Goal: Information Seeking & Learning: Check status

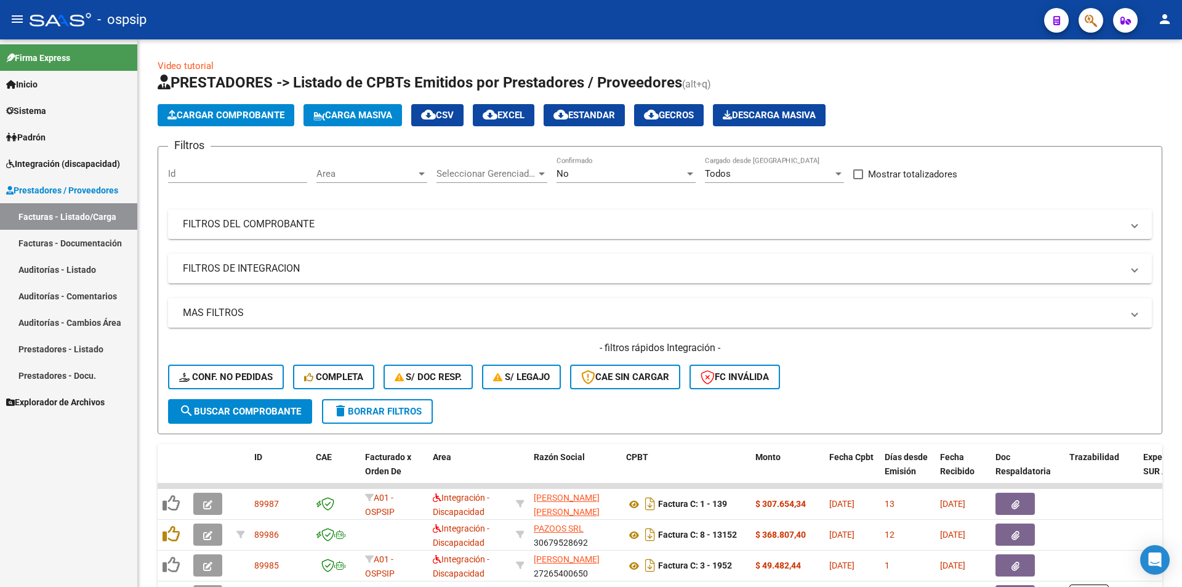
click at [1089, 14] on icon "button" at bounding box center [1091, 21] width 12 height 14
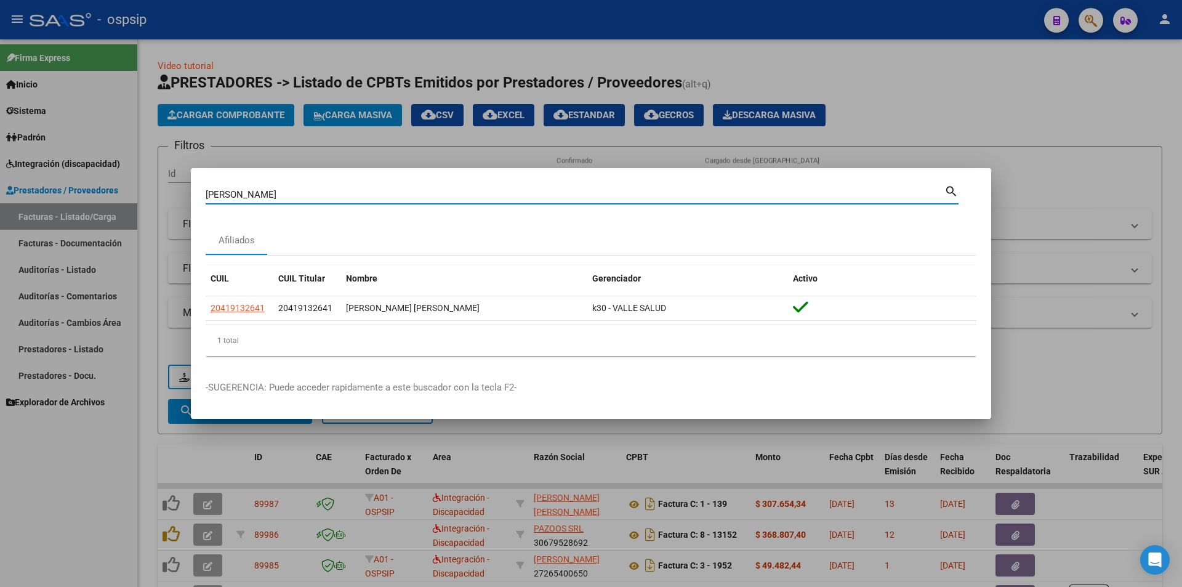
type input "[PERSON_NAME]"
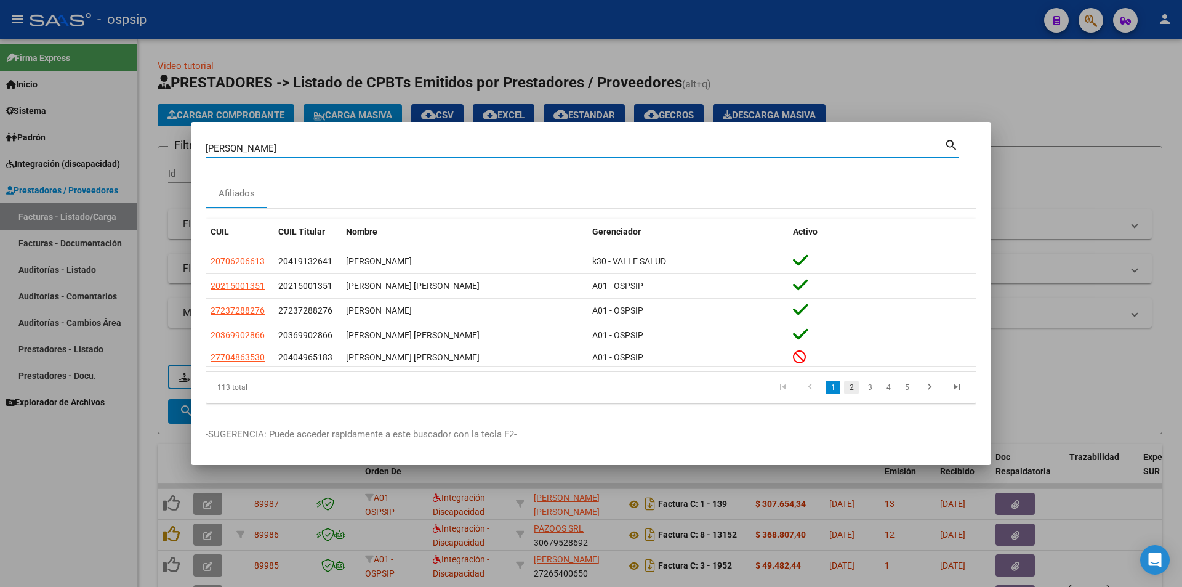
click at [852, 389] on link "2" at bounding box center [851, 388] width 15 height 14
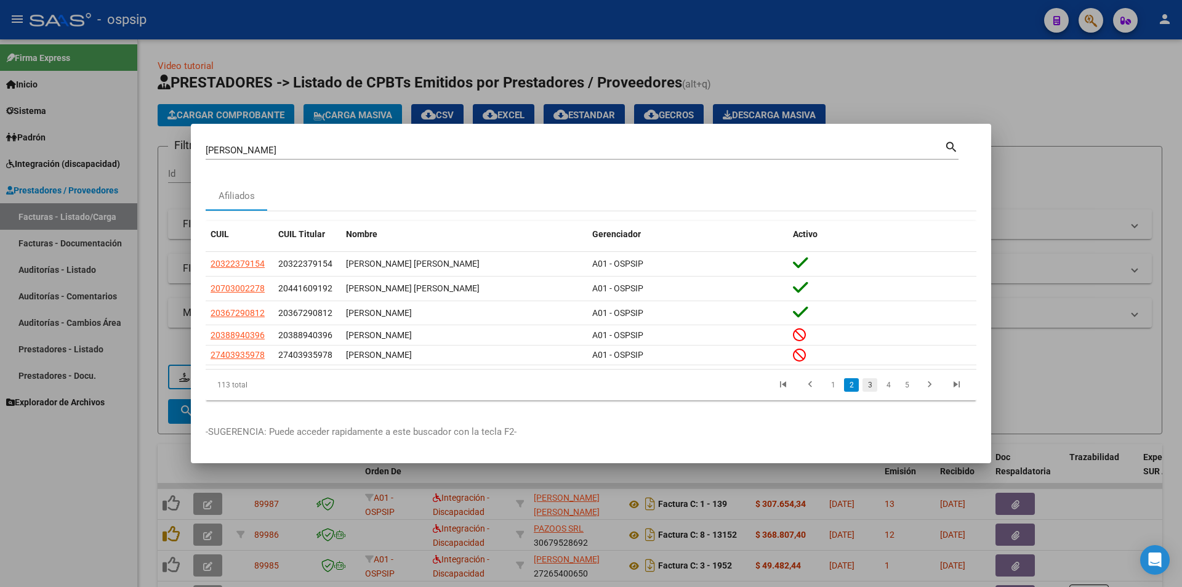
click at [870, 385] on link "3" at bounding box center [870, 385] width 15 height 14
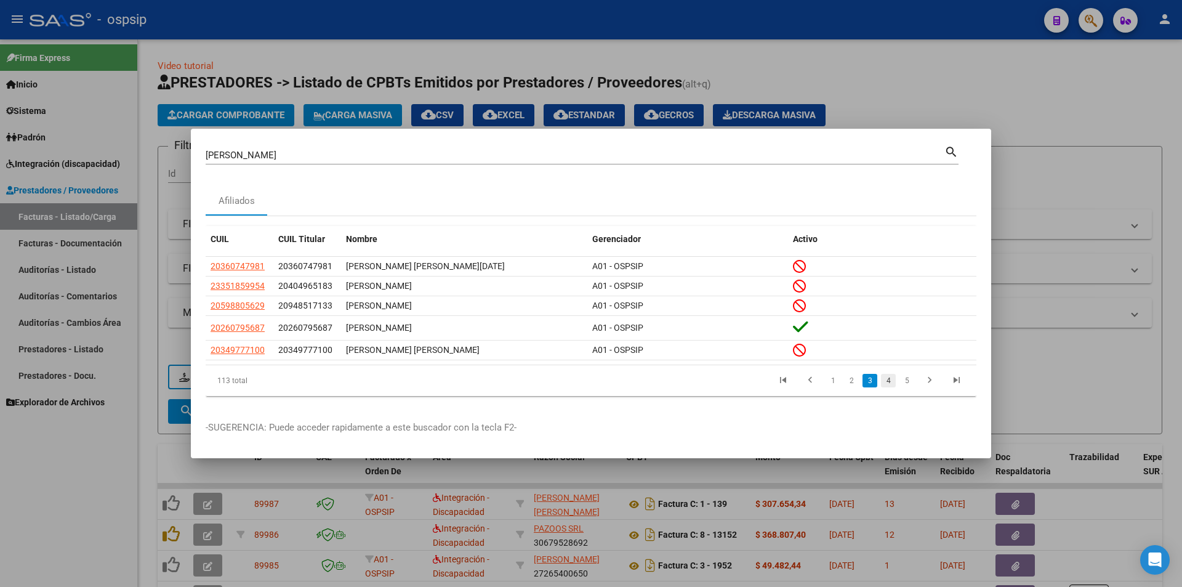
click at [889, 384] on link "4" at bounding box center [888, 381] width 15 height 14
click at [888, 384] on link "5" at bounding box center [888, 381] width 15 height 14
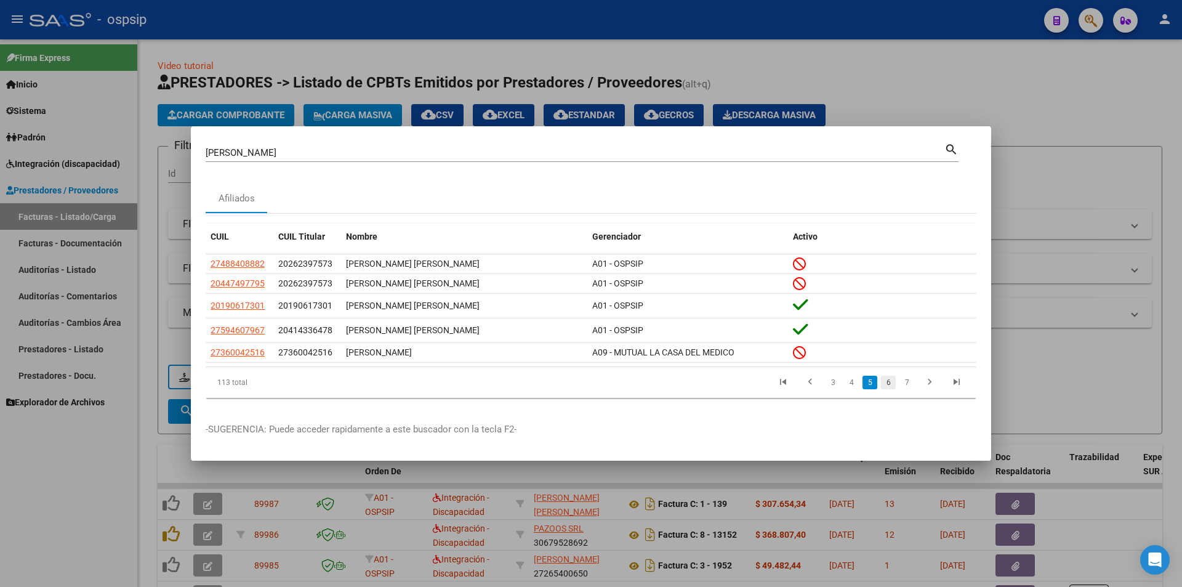
click at [888, 384] on link "6" at bounding box center [888, 383] width 15 height 14
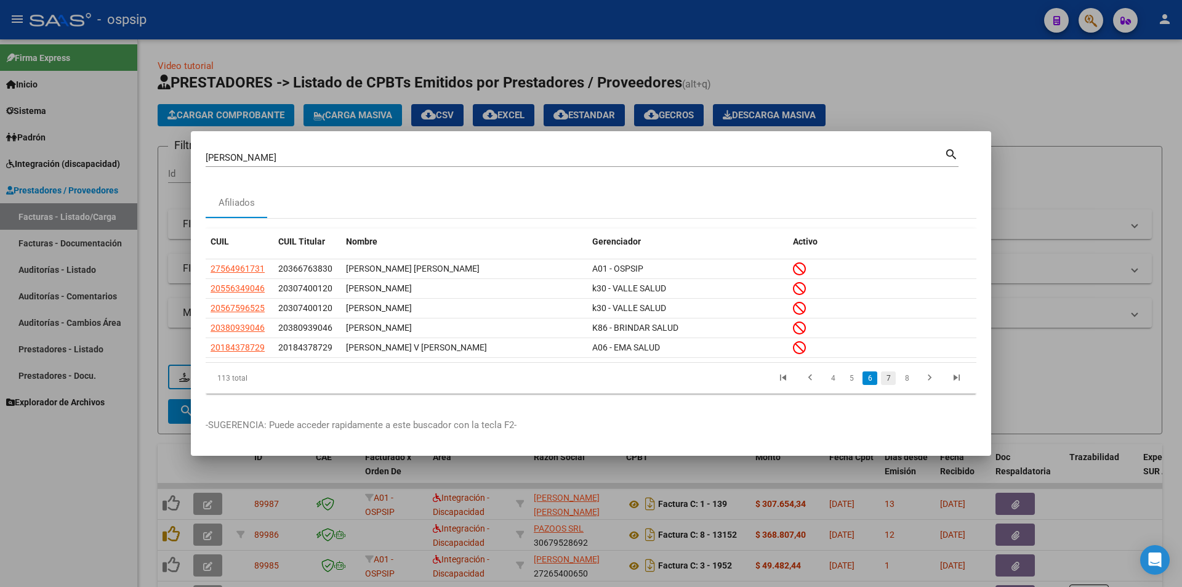
click at [890, 384] on link "7" at bounding box center [888, 378] width 15 height 14
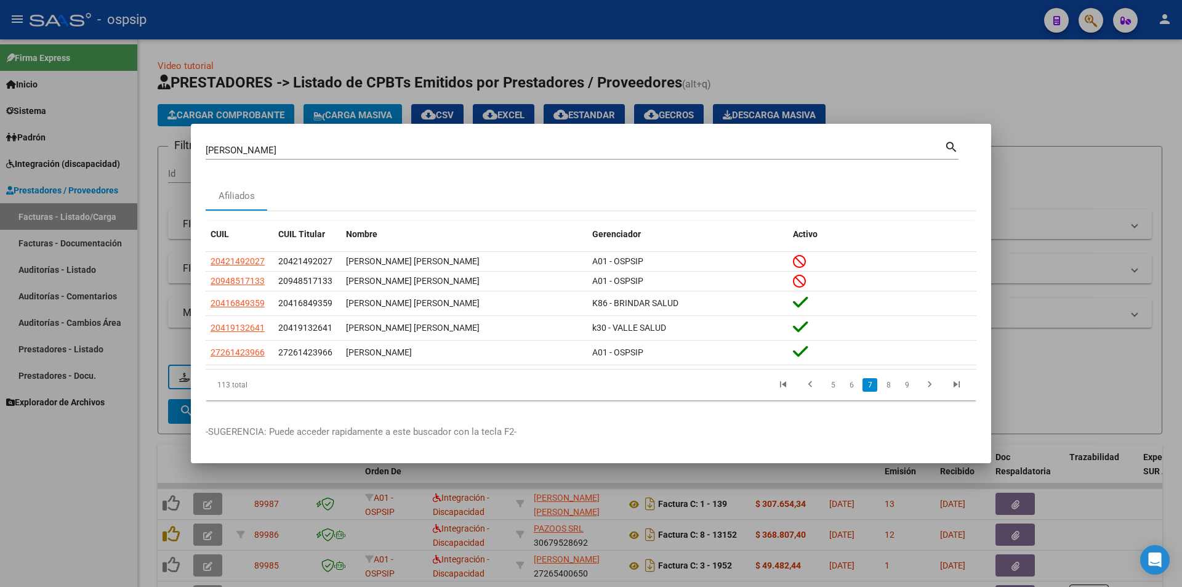
click at [890, 384] on link "8" at bounding box center [888, 385] width 15 height 14
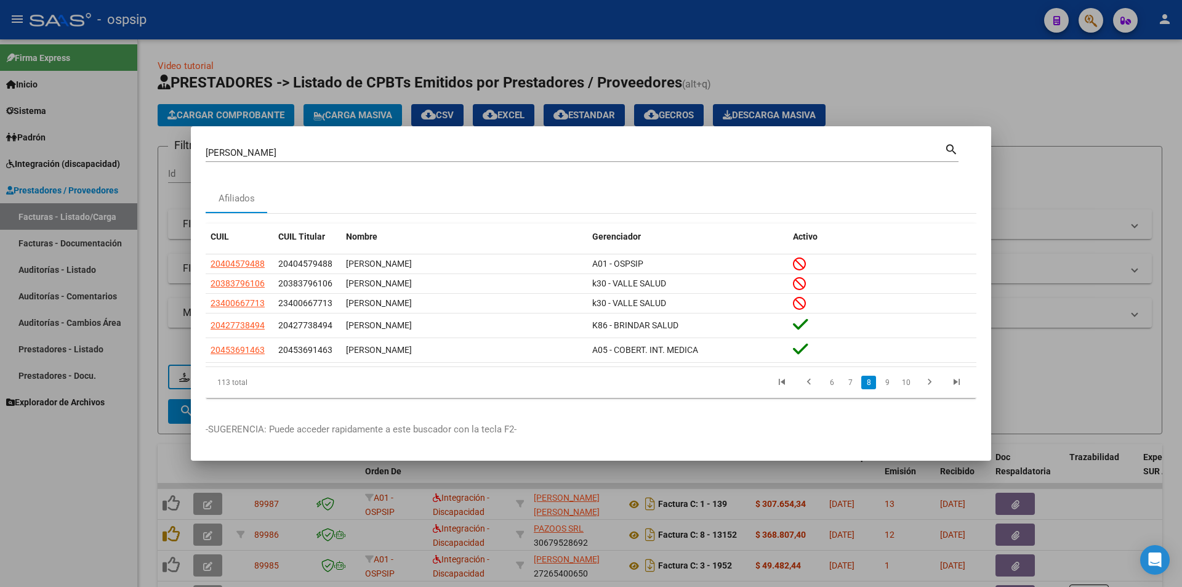
click at [890, 384] on link "9" at bounding box center [887, 383] width 15 height 14
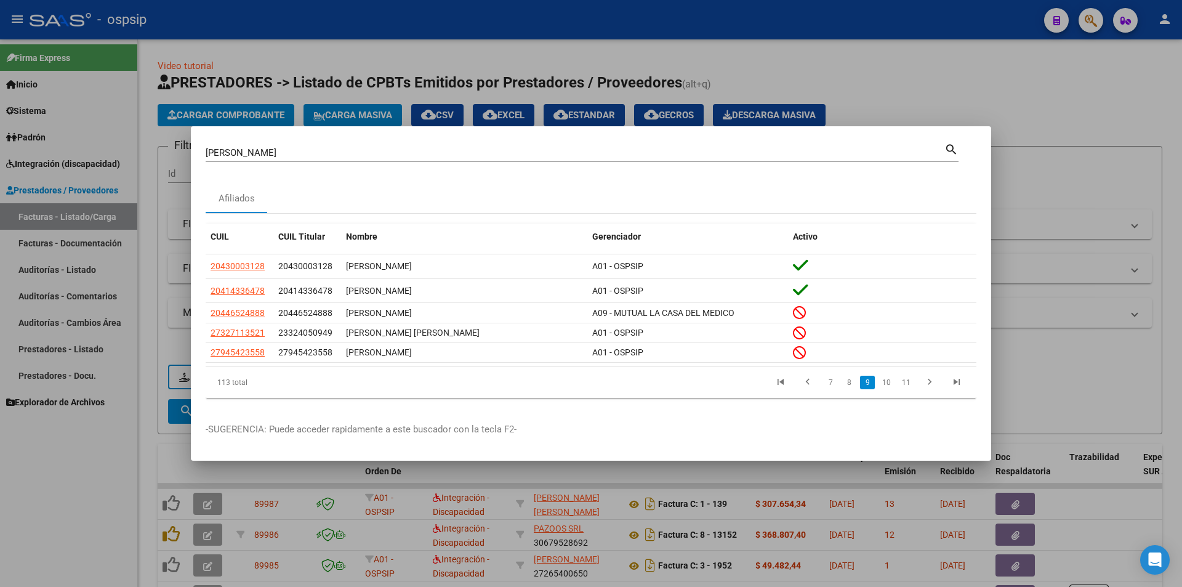
click at [890, 384] on link "10" at bounding box center [887, 383] width 16 height 14
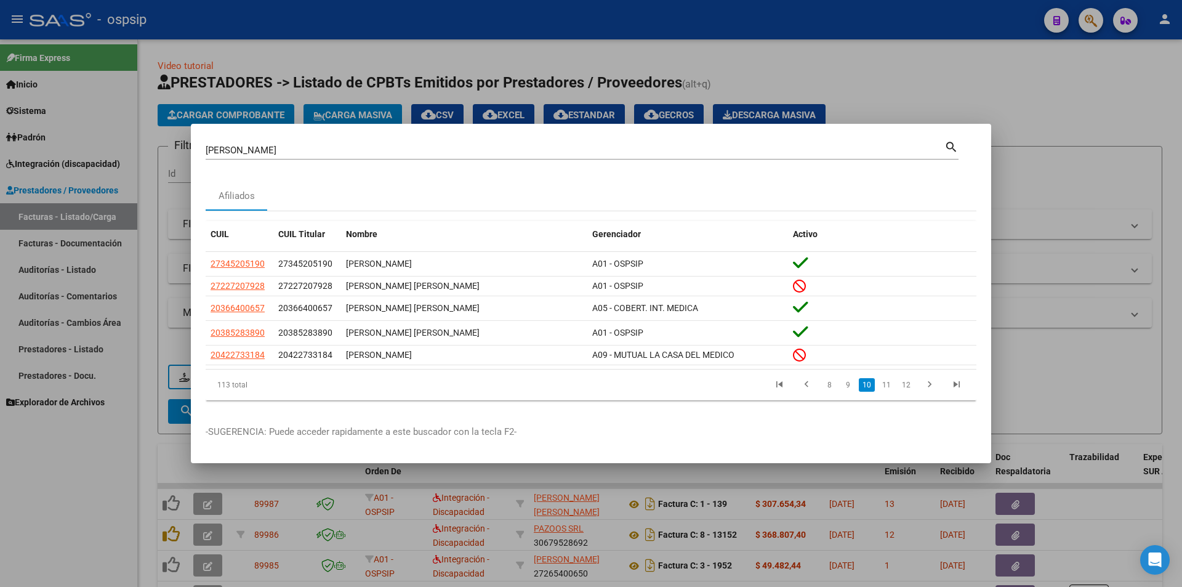
click at [890, 384] on link "11" at bounding box center [887, 385] width 16 height 14
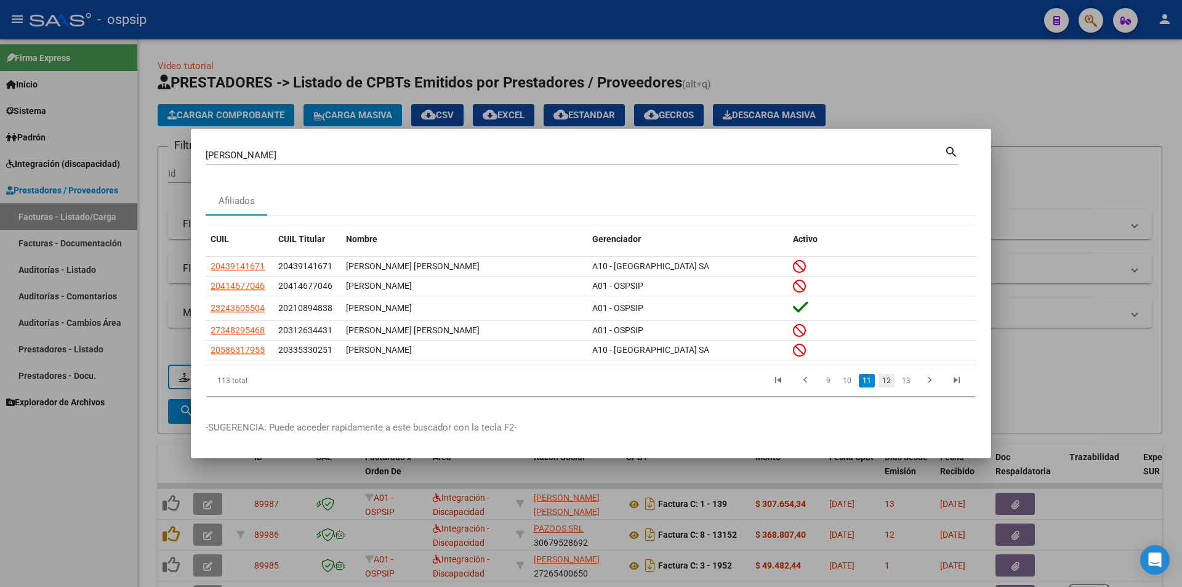
click at [890, 385] on link "12" at bounding box center [887, 381] width 16 height 14
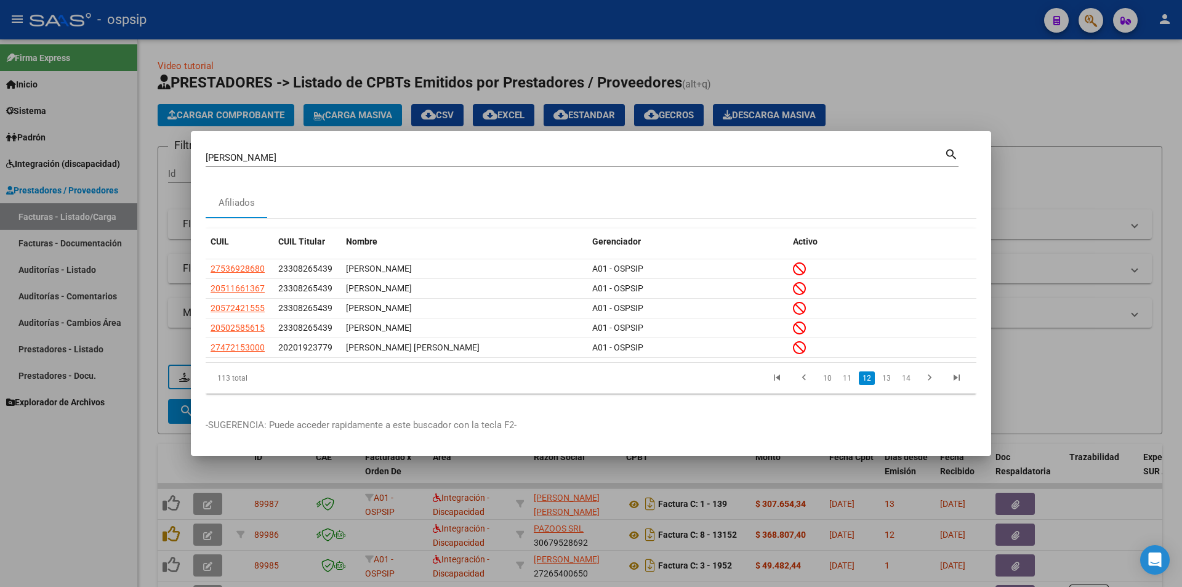
click at [890, 385] on link "13" at bounding box center [887, 378] width 16 height 14
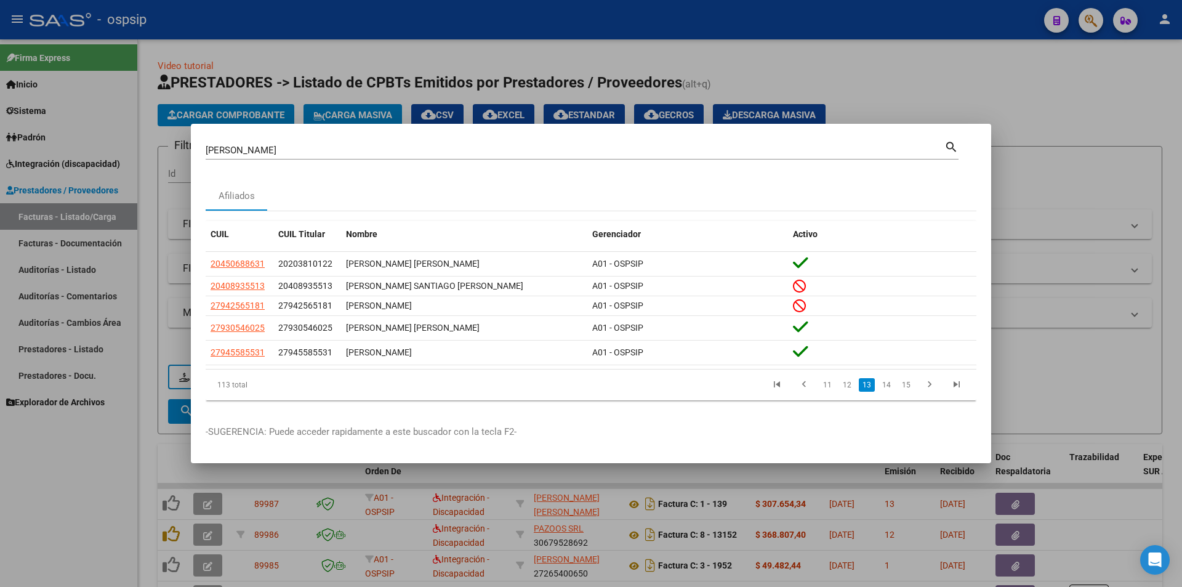
click at [890, 385] on link "14" at bounding box center [887, 385] width 16 height 14
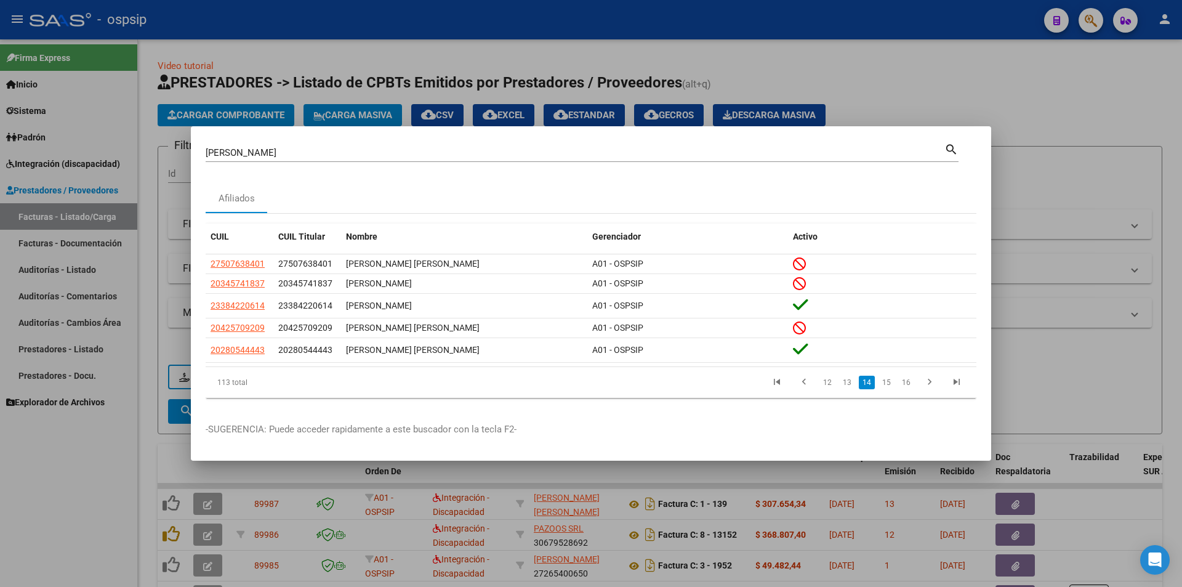
click at [890, 385] on link "15" at bounding box center [887, 383] width 16 height 14
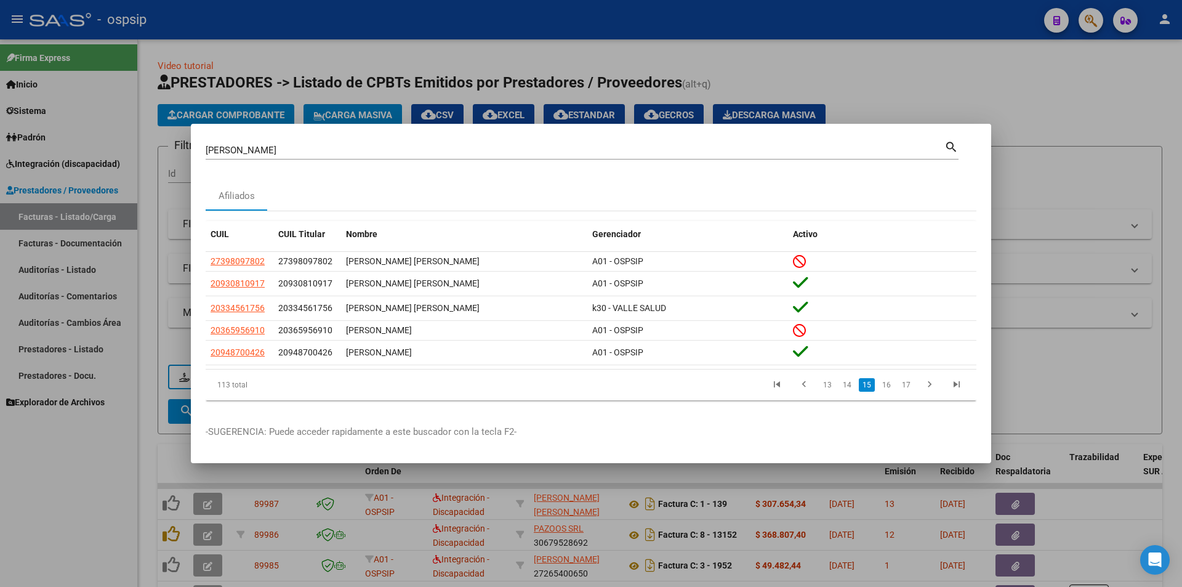
click at [890, 385] on link "16" at bounding box center [887, 385] width 16 height 14
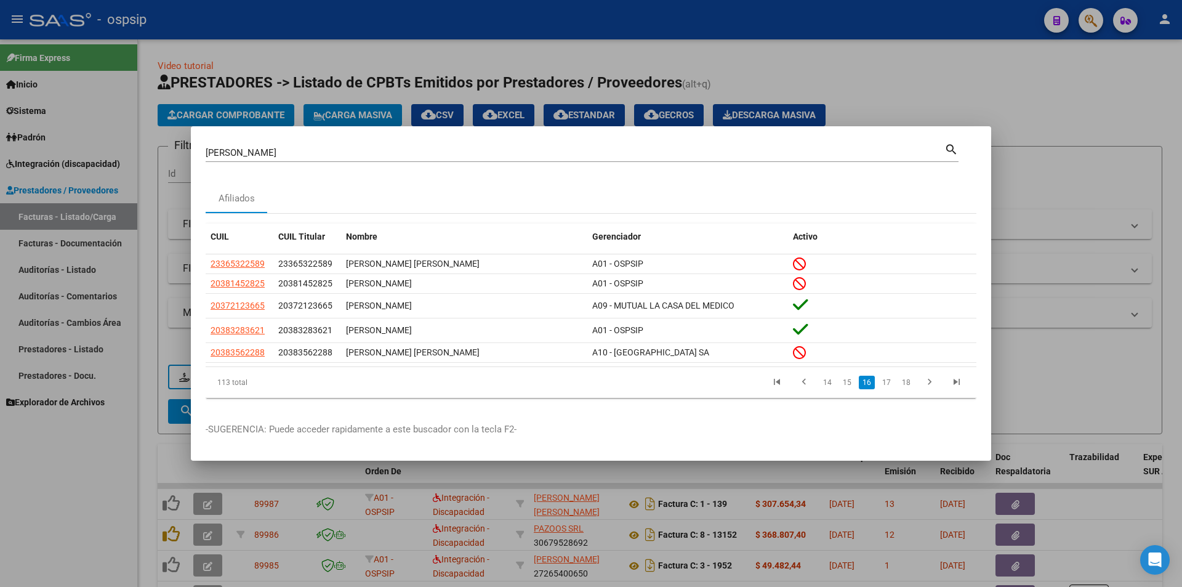
click at [890, 385] on link "17" at bounding box center [887, 383] width 16 height 14
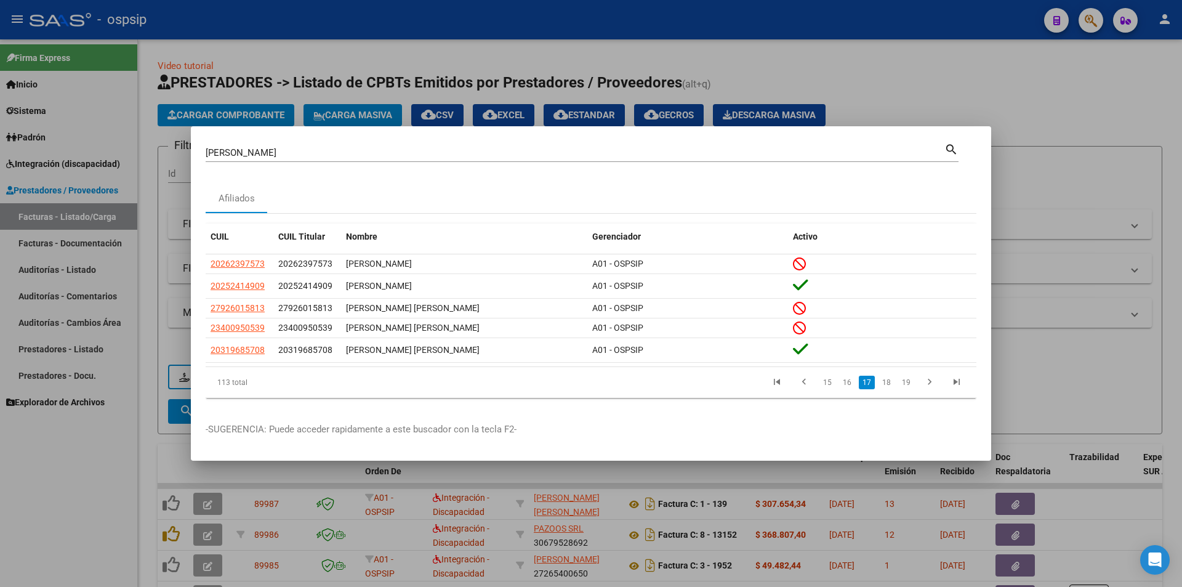
click at [890, 385] on link "18" at bounding box center [887, 383] width 16 height 14
click at [890, 385] on link "19" at bounding box center [887, 383] width 16 height 14
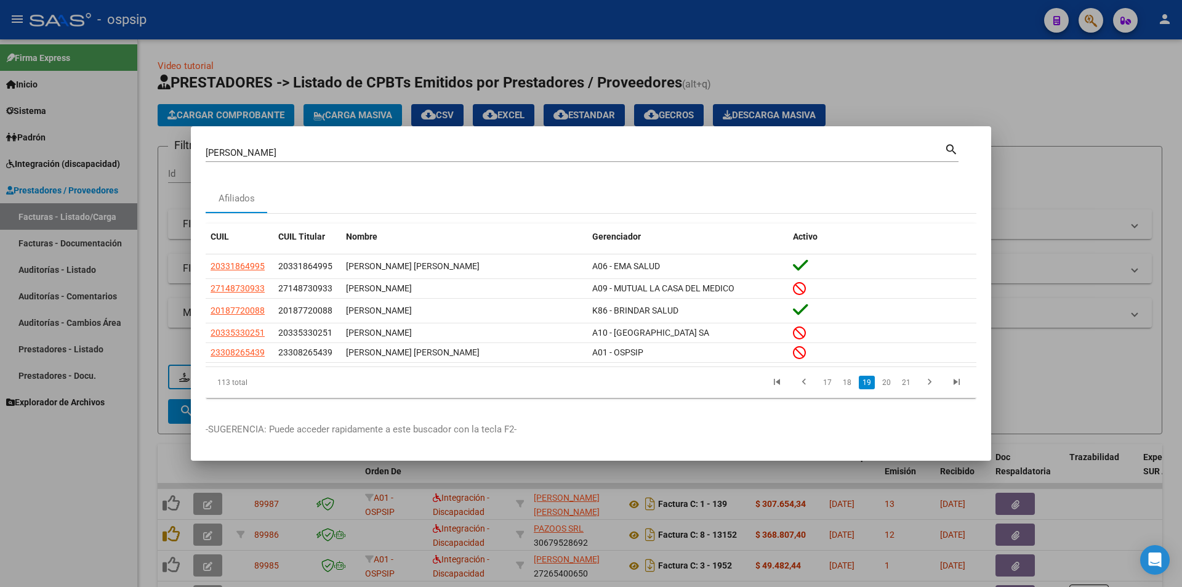
click at [890, 385] on link "20" at bounding box center [887, 383] width 16 height 14
click at [890, 385] on link "21" at bounding box center [887, 383] width 16 height 14
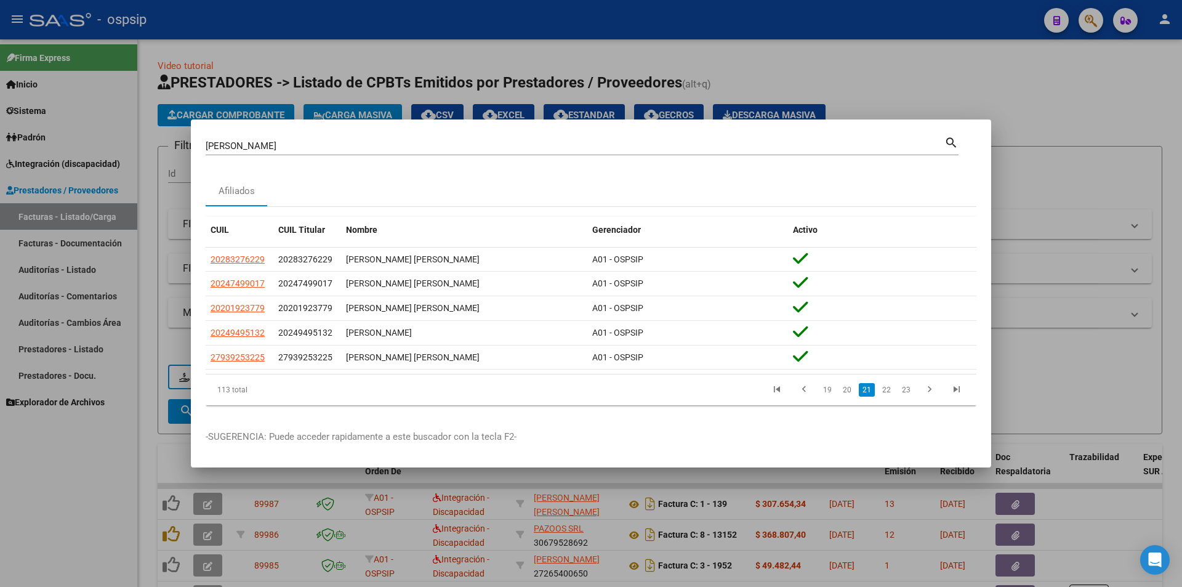
click at [890, 385] on link "22" at bounding box center [887, 390] width 16 height 14
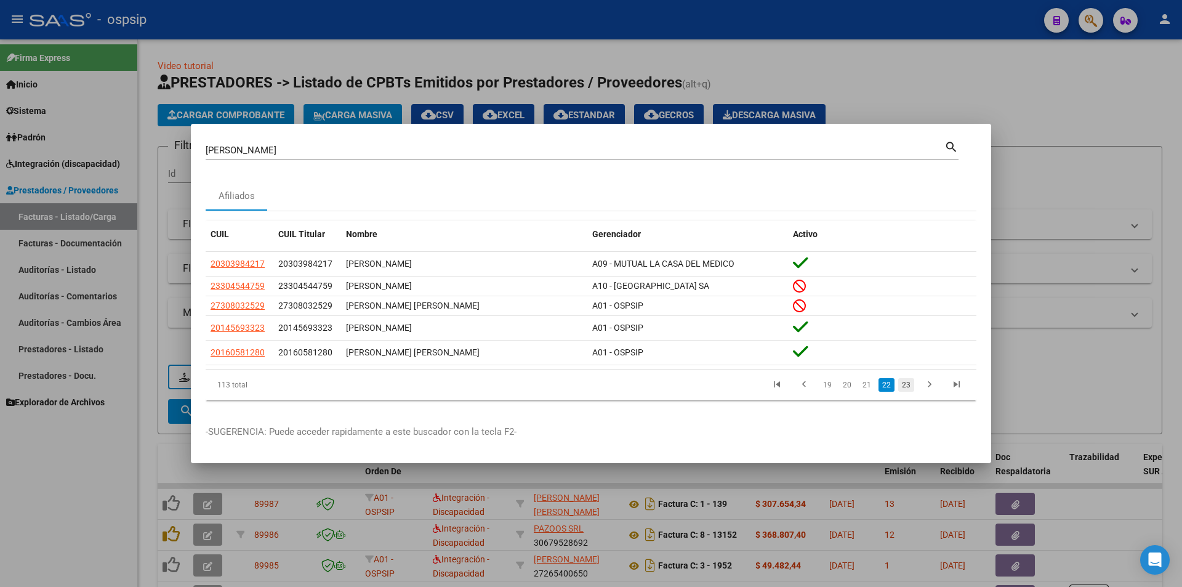
click at [903, 387] on link "23" at bounding box center [906, 385] width 16 height 14
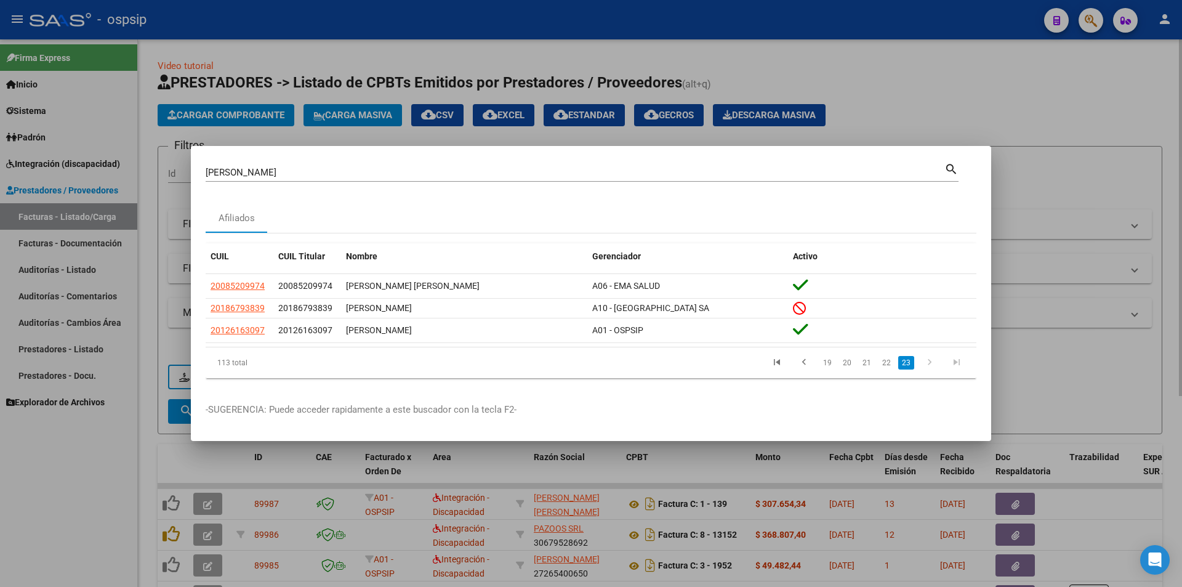
click at [961, 98] on div at bounding box center [591, 293] width 1182 height 587
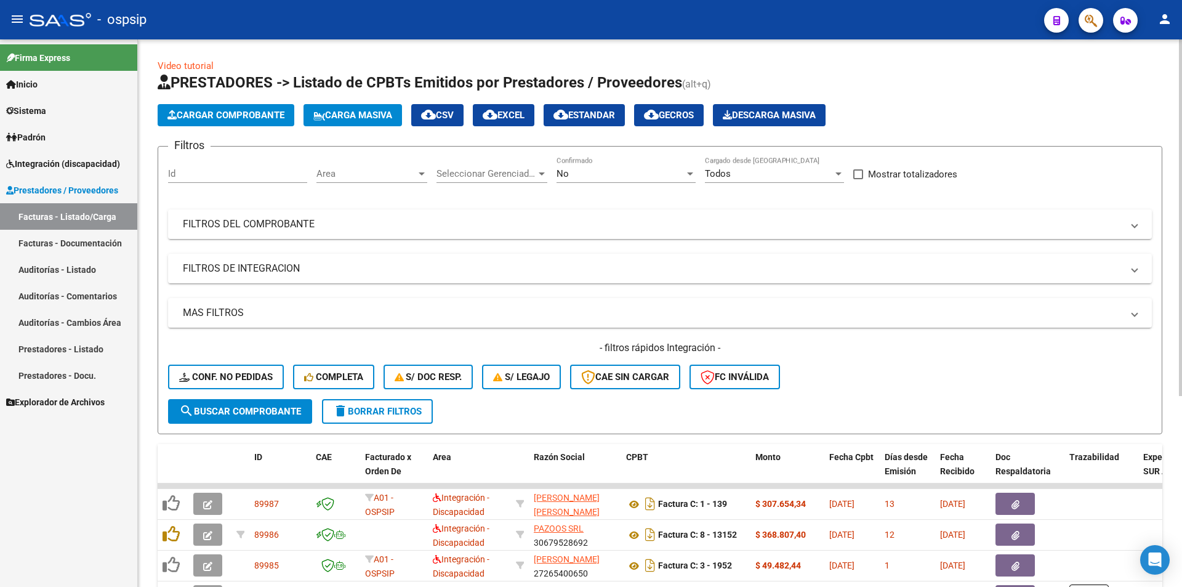
click at [560, 172] on span "No" at bounding box center [563, 173] width 12 height 11
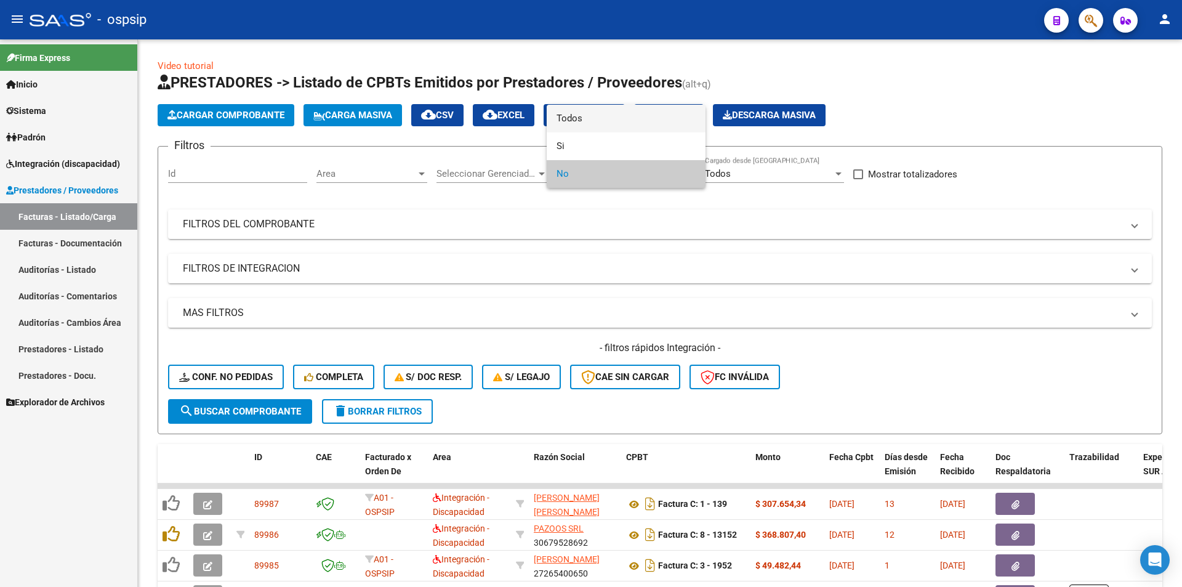
click at [570, 121] on span "Todos" at bounding box center [626, 119] width 139 height 28
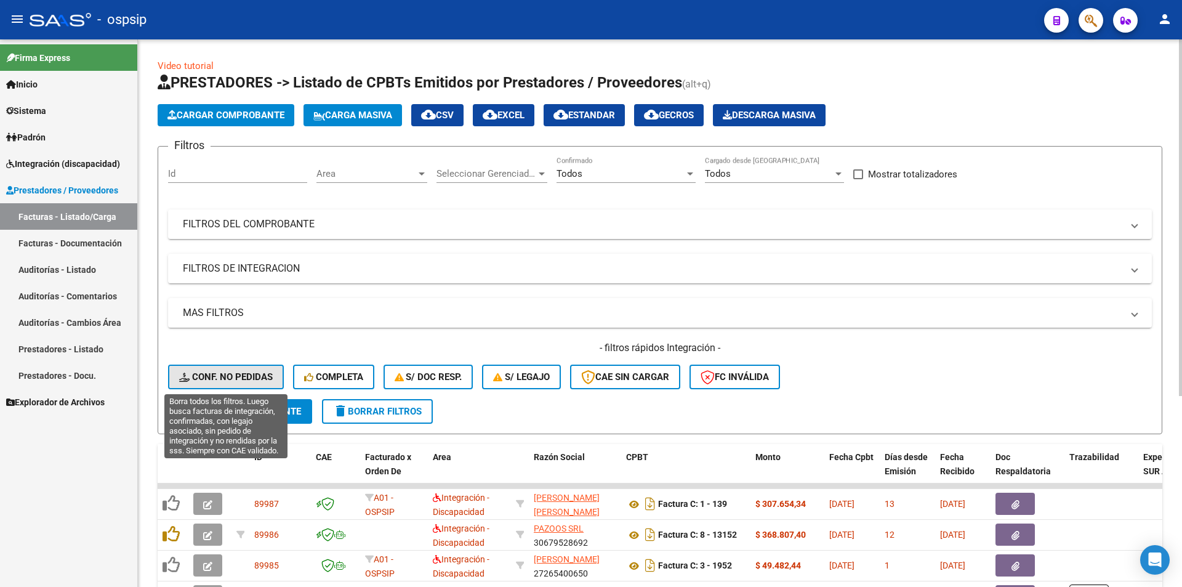
click at [262, 372] on span "Conf. no pedidas" at bounding box center [226, 376] width 94 height 11
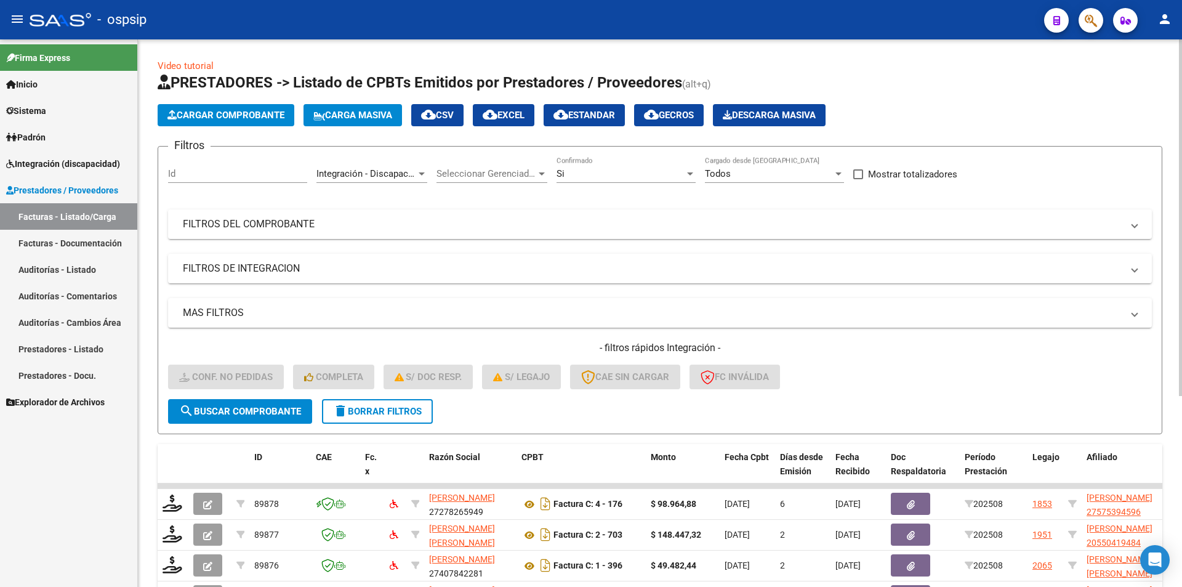
click at [620, 173] on div "Si" at bounding box center [621, 173] width 128 height 11
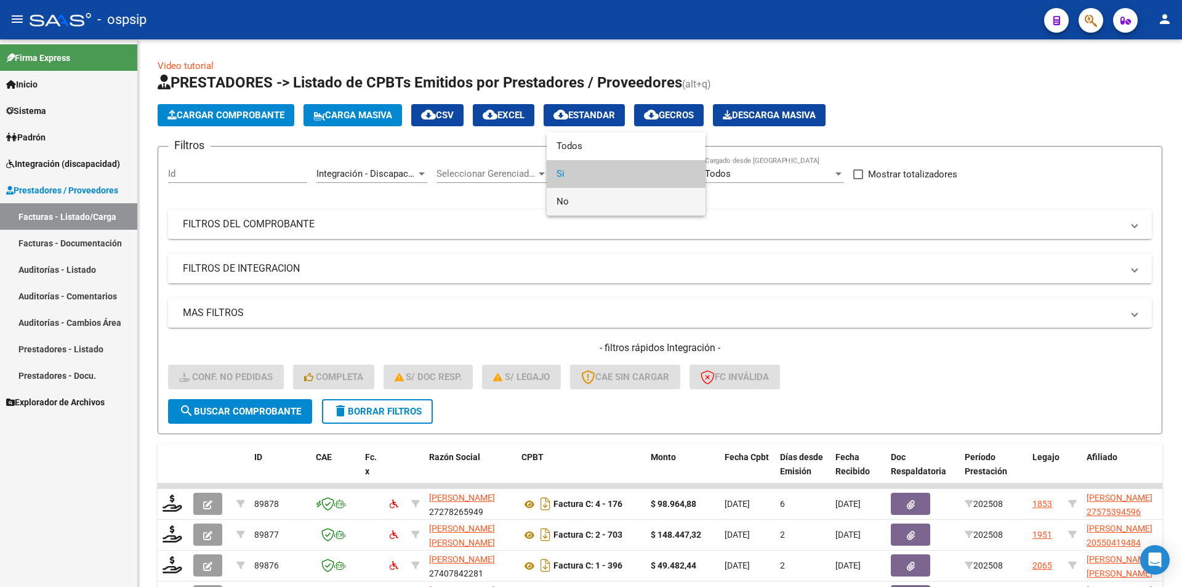
click at [585, 198] on span "No" at bounding box center [626, 202] width 139 height 28
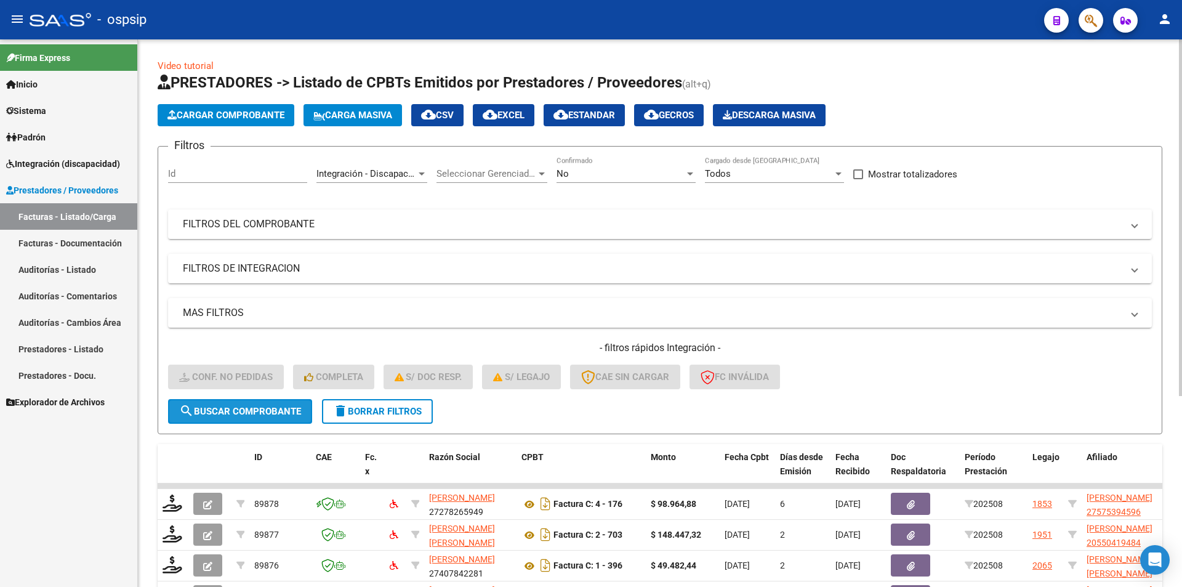
click at [294, 403] on button "search Buscar Comprobante" at bounding box center [240, 411] width 144 height 25
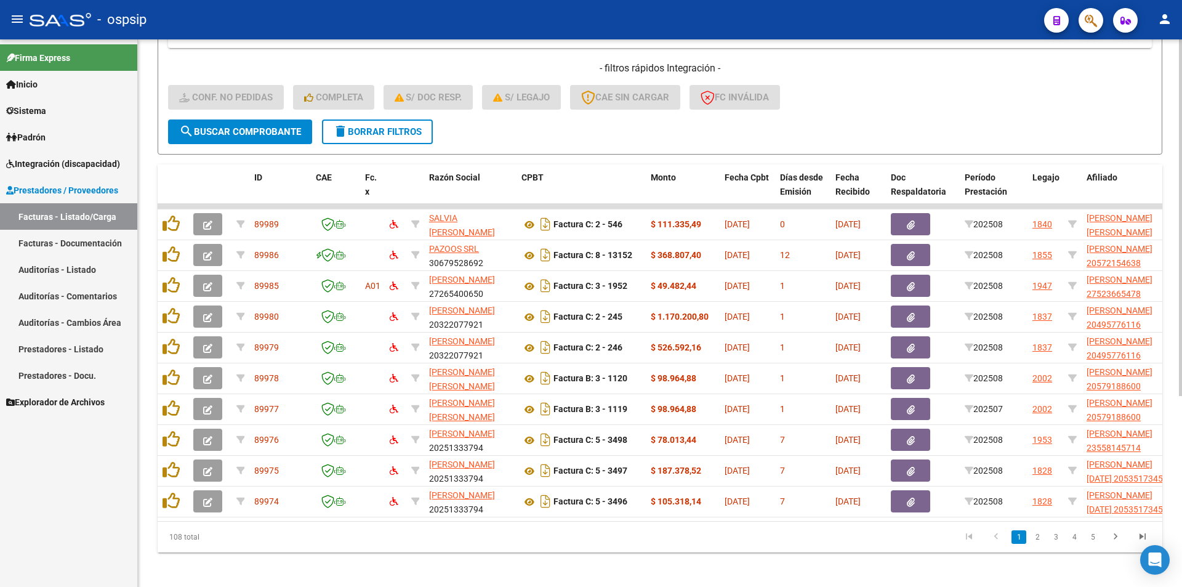
scroll to position [294, 0]
